Goal: Task Accomplishment & Management: Use online tool/utility

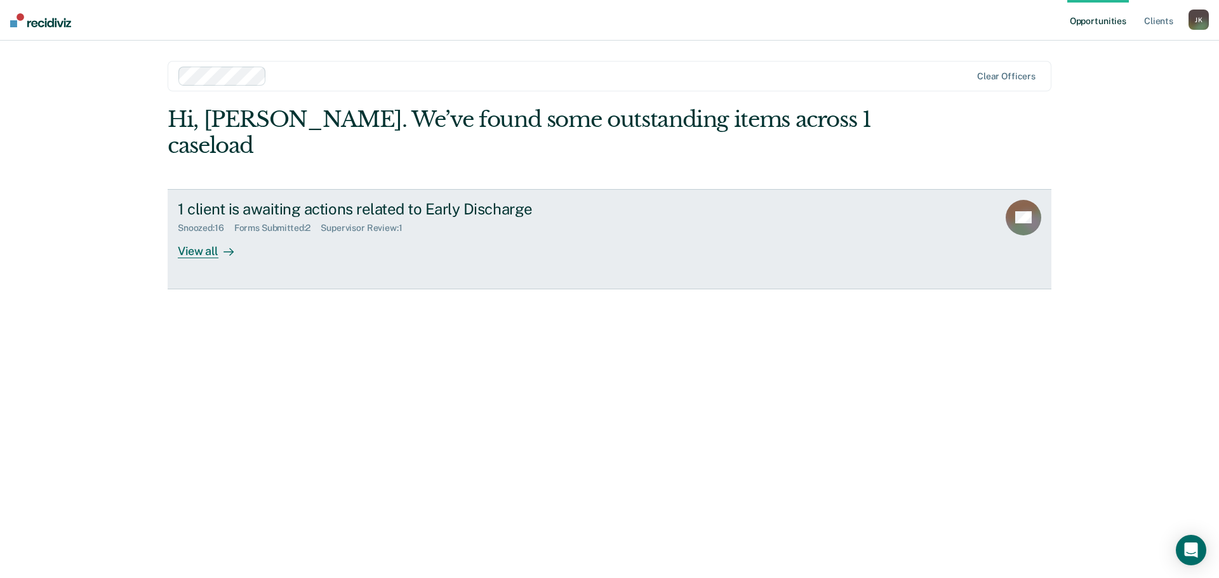
click at [220, 244] on div at bounding box center [225, 251] width 15 height 15
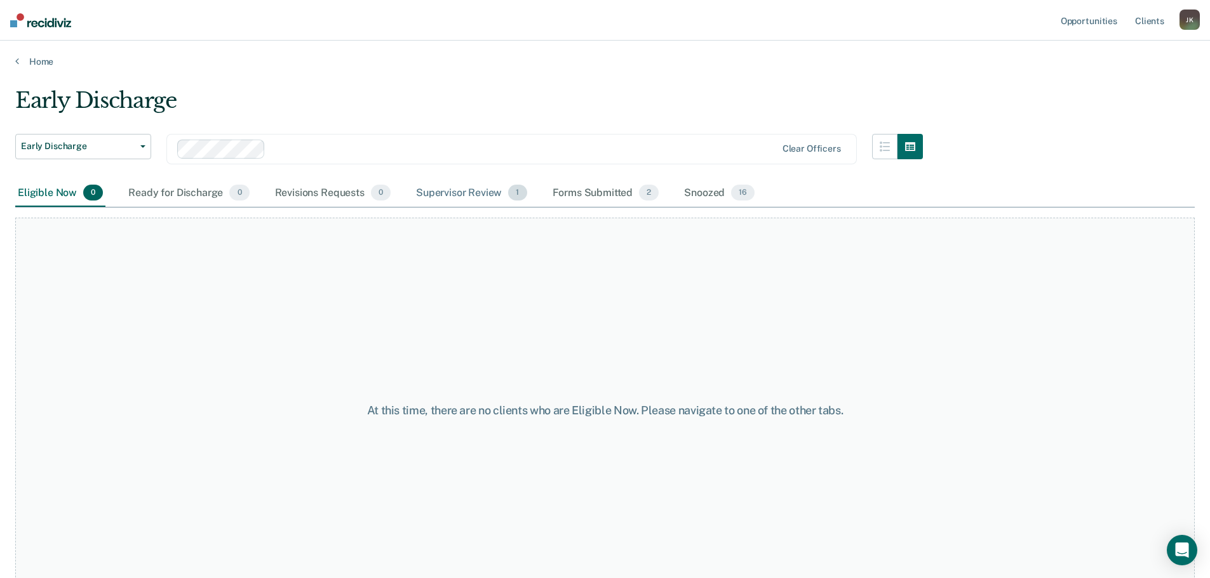
click at [478, 197] on div "Supervisor Review 1" at bounding box center [471, 194] width 116 height 28
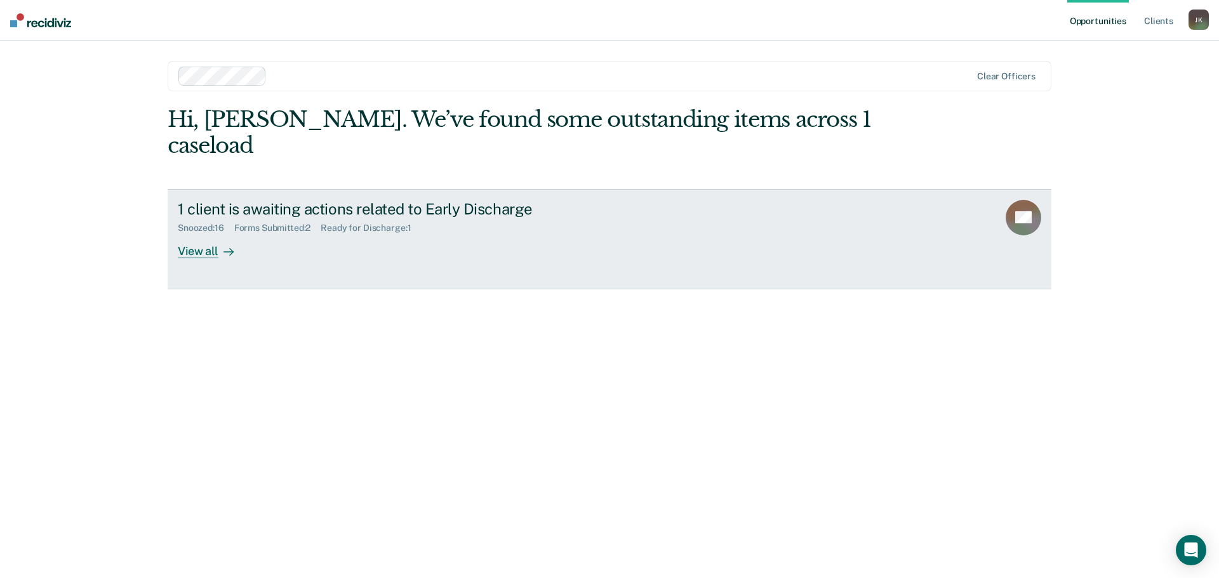
click at [199, 234] on div "View all" at bounding box center [213, 246] width 71 height 25
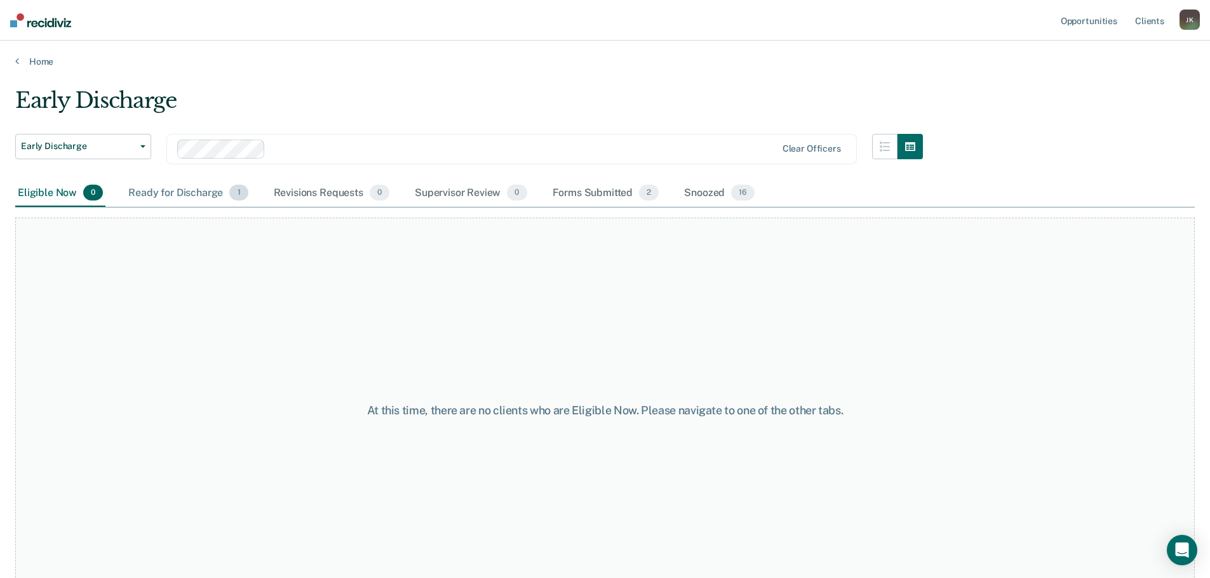
click at [204, 198] on div "Ready for Discharge 1" at bounding box center [188, 194] width 124 height 28
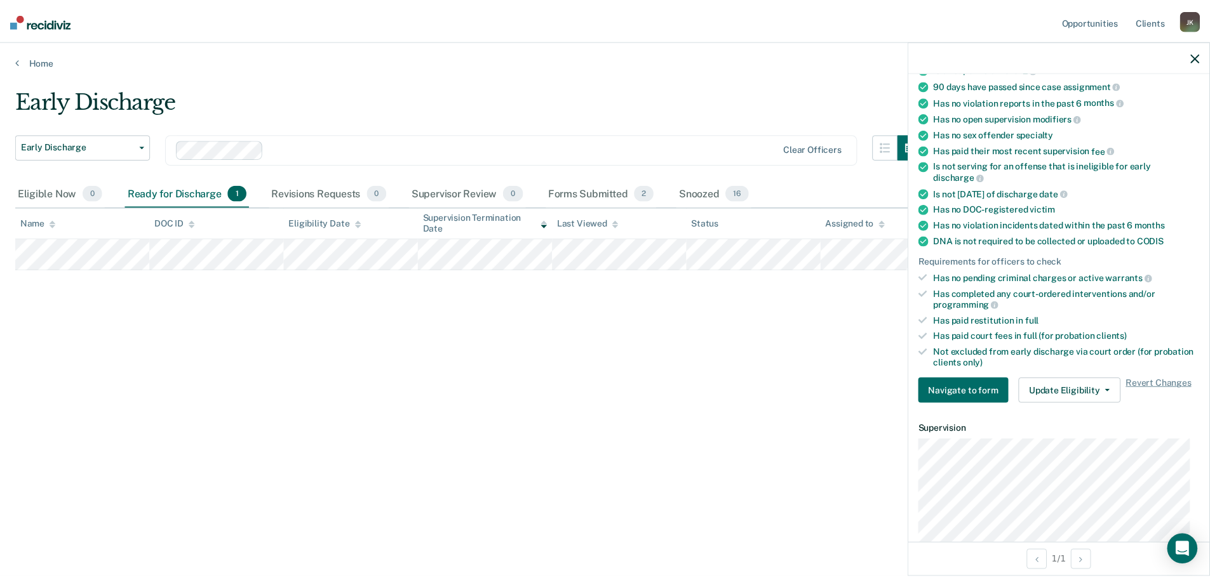
scroll to position [127, 0]
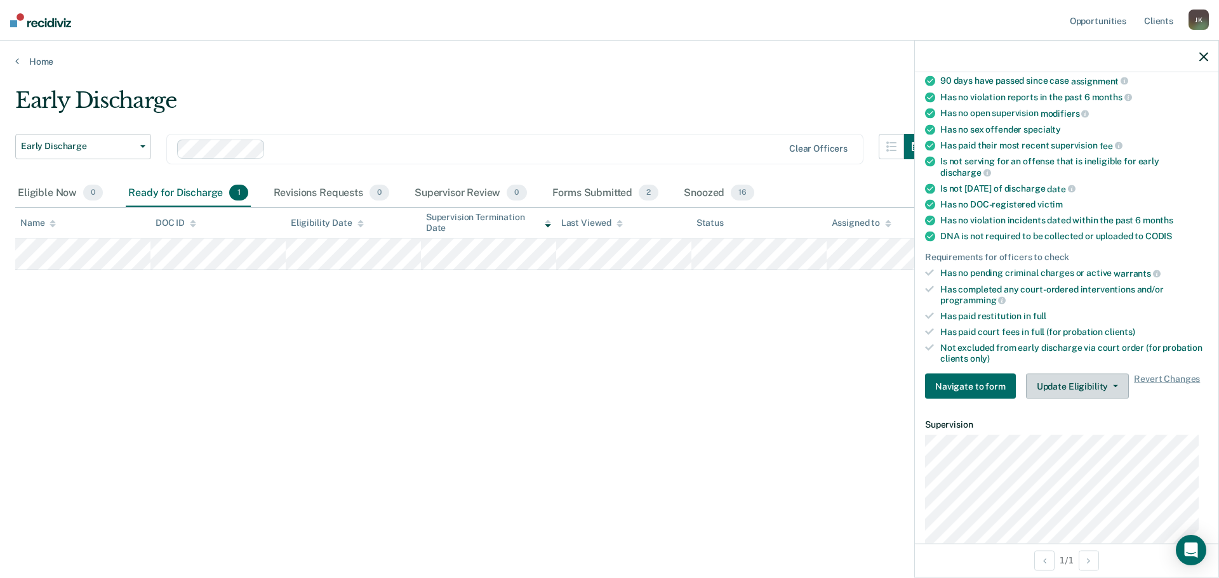
click at [1067, 394] on button "Update Eligibility" at bounding box center [1077, 386] width 103 height 25
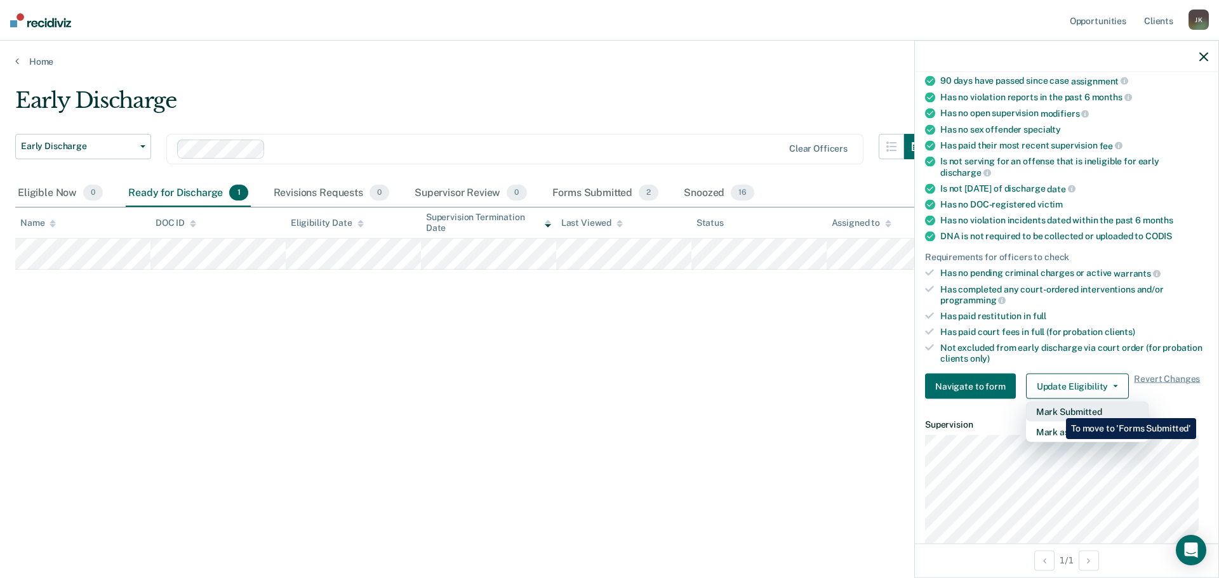
click at [1057, 409] on button "Mark Submitted" at bounding box center [1087, 412] width 123 height 20
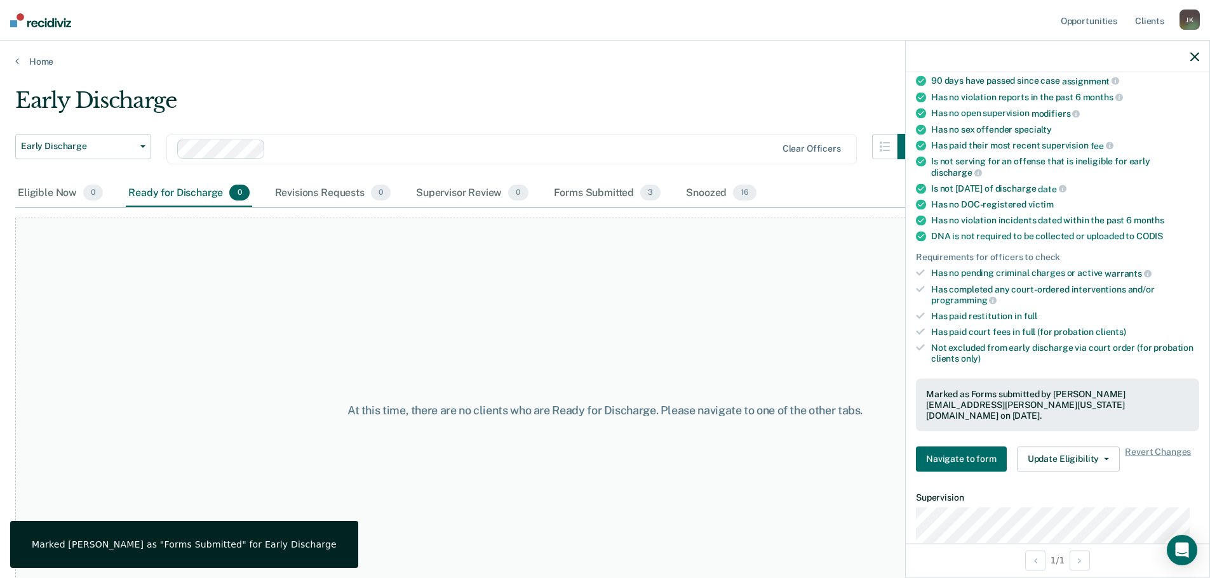
click at [464, 90] on div "Early Discharge" at bounding box center [468, 106] width 907 height 36
click at [1193, 53] on icon "button" at bounding box center [1194, 56] width 9 height 9
